Goal: Check status

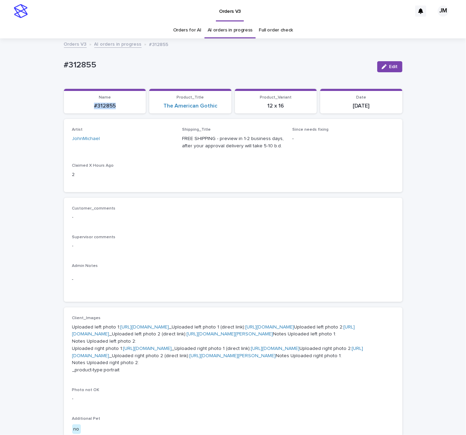
drag, startPoint x: 86, startPoint y: 107, endPoint x: 112, endPoint y: 106, distance: 26.3
click at [112, 106] on p "#312855" at bounding box center [105, 106] width 74 height 7
copy p "#312855"
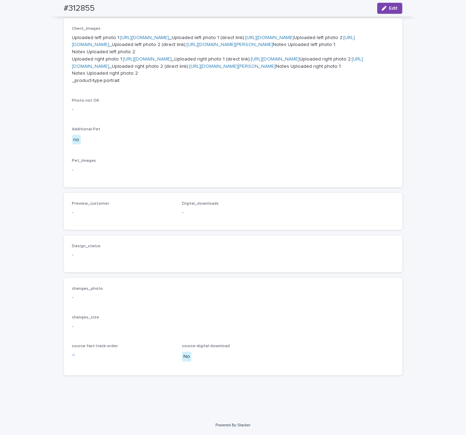
scroll to position [433, 0]
click at [389, 10] on span "Edit" at bounding box center [393, 8] width 9 height 5
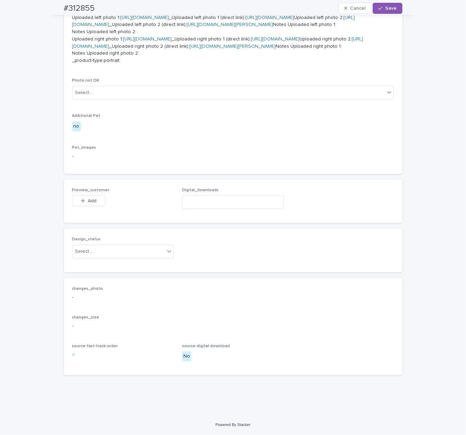
scroll to position [453, 0]
click at [102, 251] on div "Select..." at bounding box center [119, 251] width 93 height 11
click at [95, 261] on div "Uploaded" at bounding box center [119, 265] width 101 height 12
click at [81, 200] on icon "button" at bounding box center [83, 200] width 4 height 5
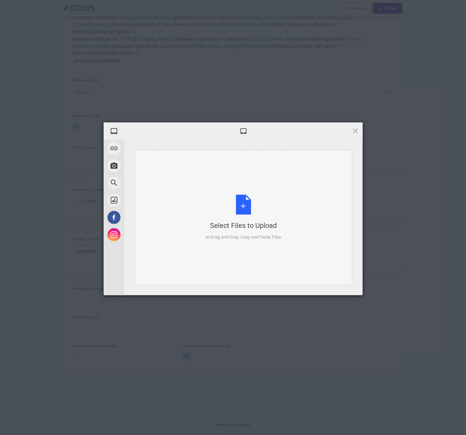
click at [272, 184] on div "Select Files to Upload or Drag and Drop, Copy and Paste Files" at bounding box center [244, 217] width 218 height 135
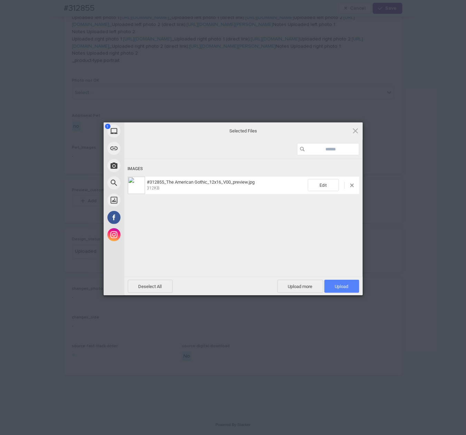
click at [333, 287] on span "Upload 1" at bounding box center [341, 285] width 35 height 13
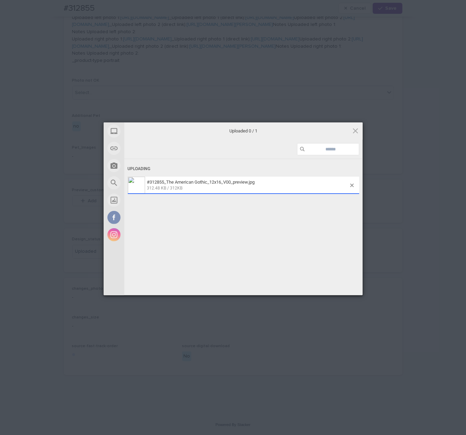
scroll to position [465, 0]
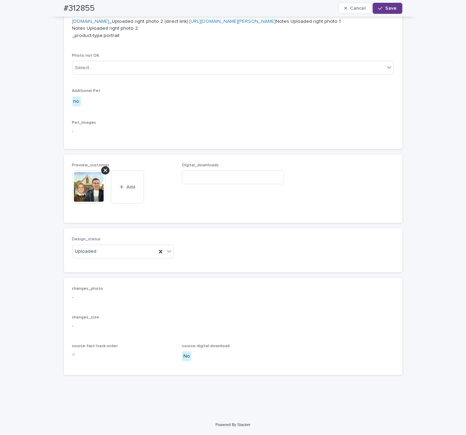
click at [378, 13] on button "Save" at bounding box center [387, 8] width 29 height 11
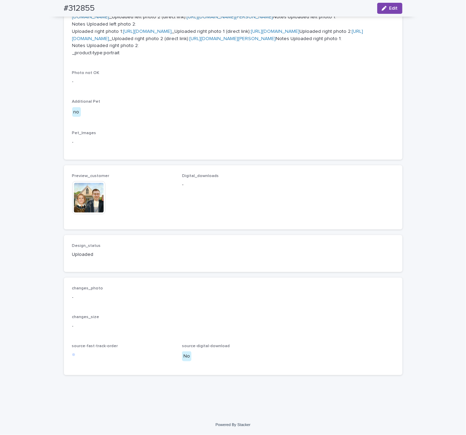
scroll to position [456, 0]
click at [79, 201] on img at bounding box center [88, 197] width 33 height 33
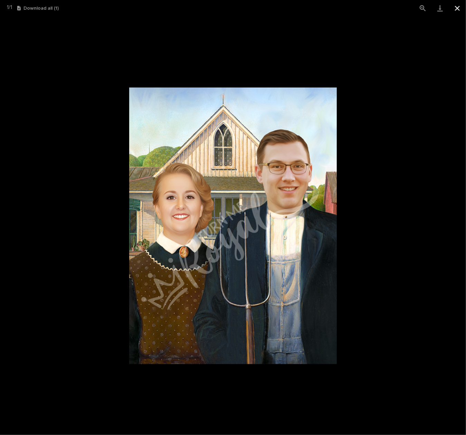
click at [453, 9] on button "Close gallery" at bounding box center [457, 8] width 17 height 16
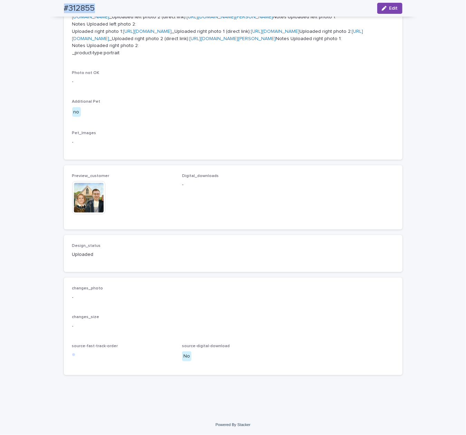
drag, startPoint x: 55, startPoint y: 8, endPoint x: 88, endPoint y: 11, distance: 32.6
click at [97, 12] on div "#312855 Edit" at bounding box center [233, 8] width 372 height 17
copy h2 "#312855"
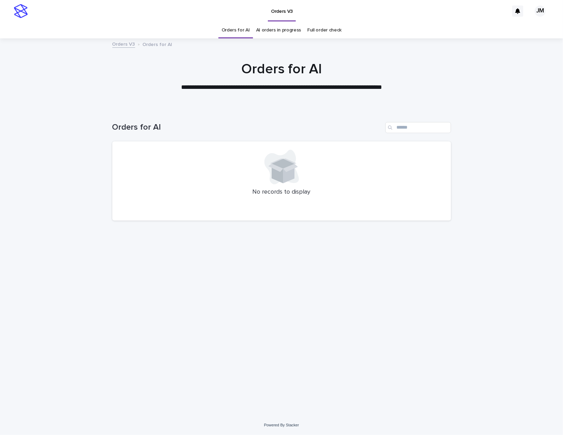
click at [280, 33] on link "AI orders in progress" at bounding box center [278, 30] width 45 height 16
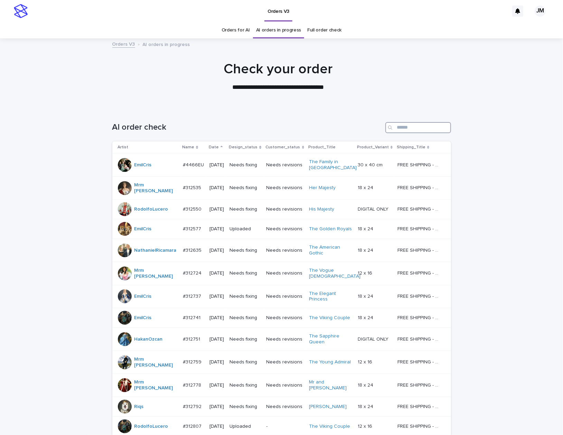
click at [405, 132] on input "Search" at bounding box center [418, 127] width 66 height 11
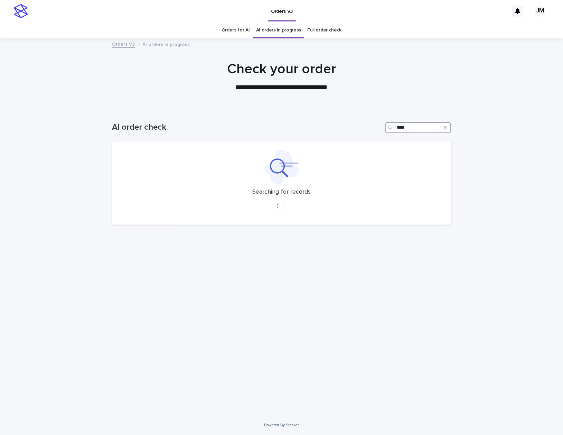
type input "*****"
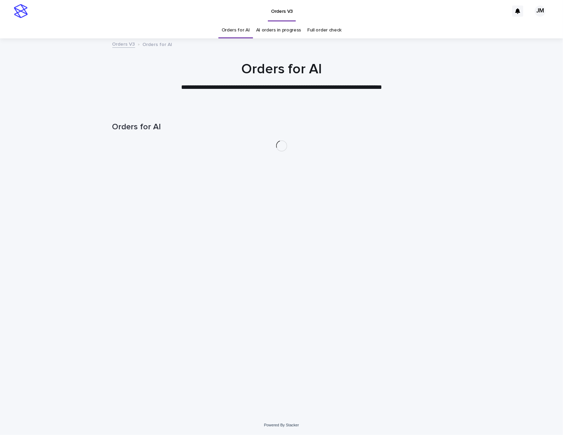
click at [269, 23] on link "AI orders in progress" at bounding box center [278, 30] width 45 height 16
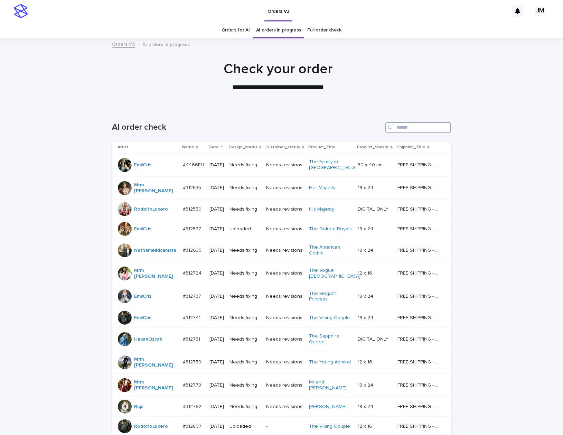
click at [431, 127] on input "Search" at bounding box center [418, 127] width 66 height 11
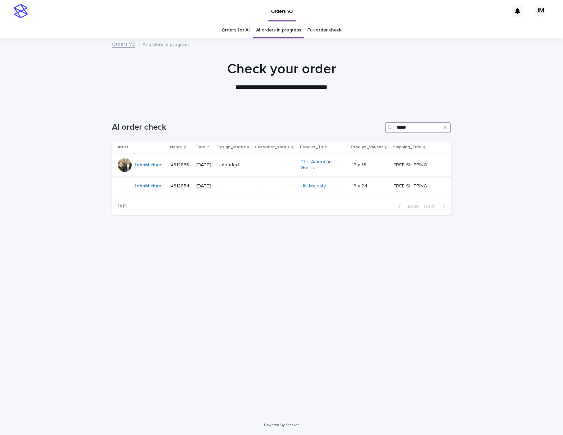
type input "*****"
click at [267, 169] on div "-" at bounding box center [275, 164] width 39 height 11
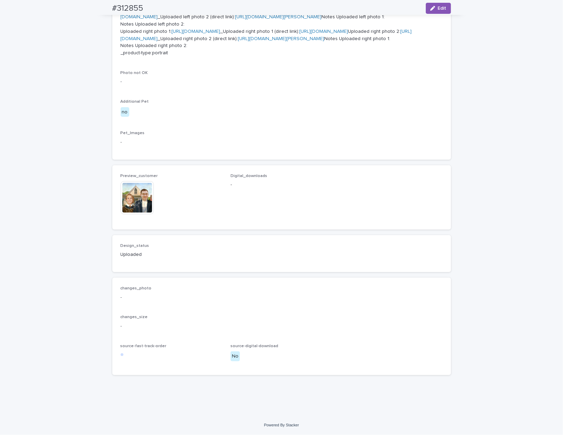
scroll to position [415, 0]
click at [135, 214] on img at bounding box center [137, 197] width 33 height 33
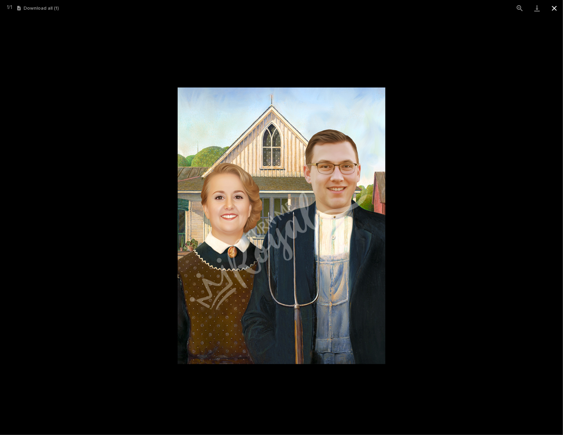
click at [557, 6] on button "Close gallery" at bounding box center [554, 8] width 17 height 16
